Goal: Information Seeking & Learning: Learn about a topic

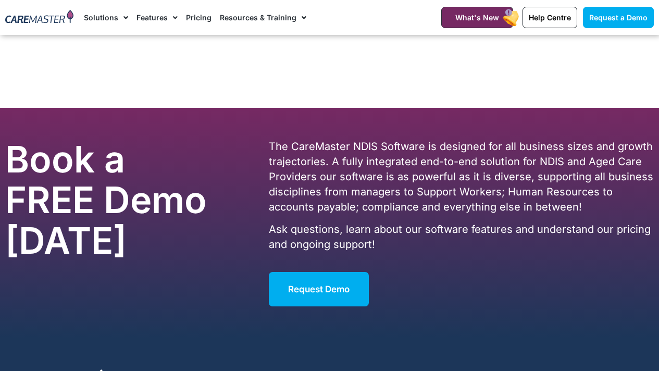
scroll to position [6601, 0]
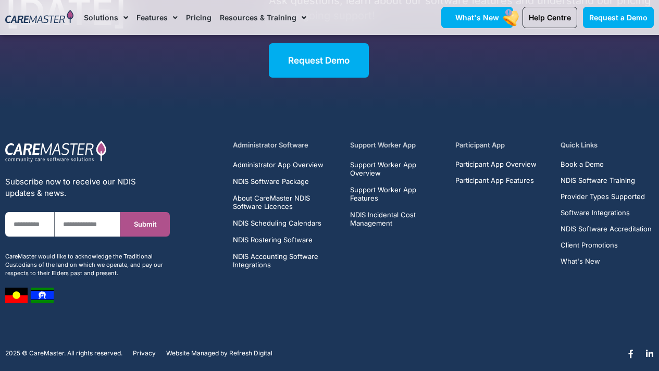
click at [479, 24] on link "What's New" at bounding box center [477, 17] width 72 height 21
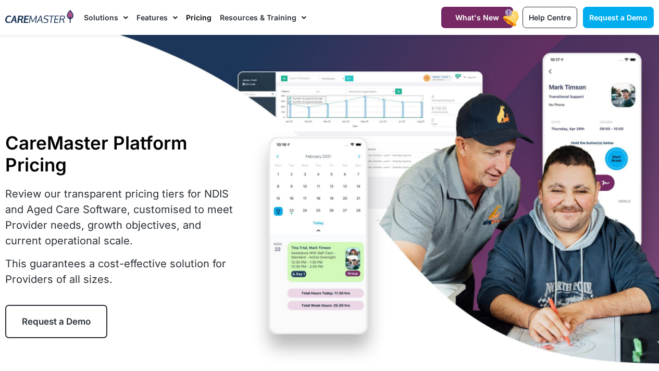
click at [187, 172] on h1 "CareMaster Platform Pricing" at bounding box center [120, 154] width 230 height 44
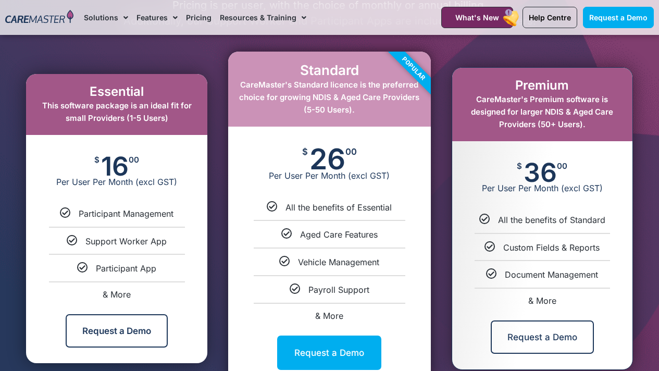
scroll to position [552, 0]
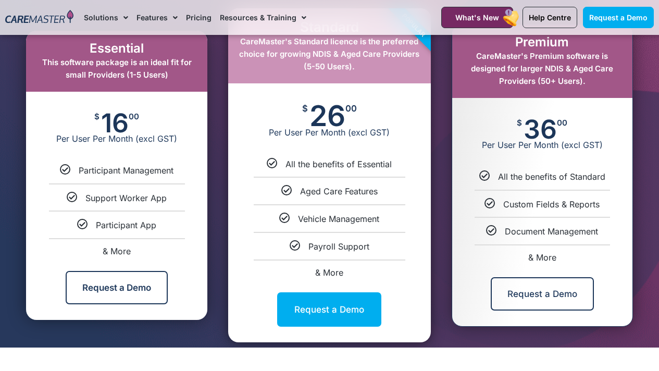
click at [117, 251] on span "& More" at bounding box center [117, 251] width 28 height 10
select select "***"
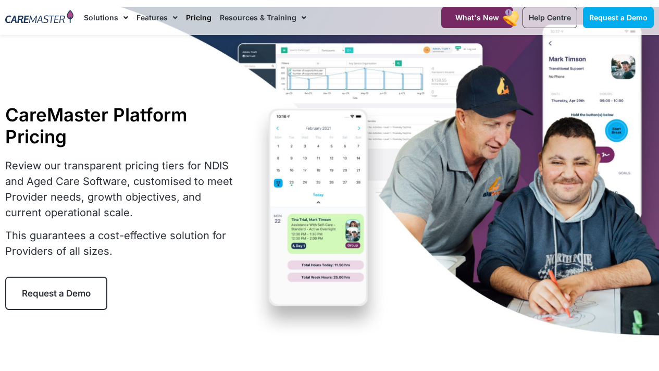
scroll to position [0, 0]
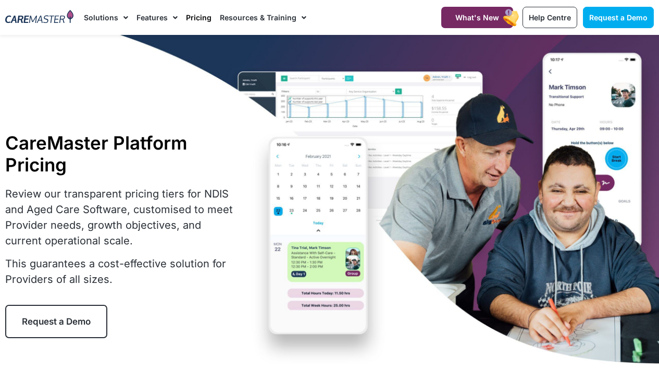
click at [160, 113] on div "CareMaster Platform Pricing Review our transparent pricing tiers for NDIS and A…" at bounding box center [329, 235] width 659 height 400
click at [390, 15] on nav "Solutions AI Roster Optimiser NDIS Software for Small Providers End-to-End NDIS…" at bounding box center [252, 17] width 337 height 35
